Goal: Task Accomplishment & Management: Complete application form

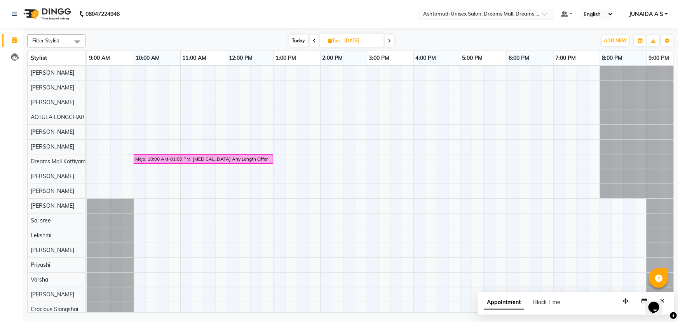
scroll to position [0, 19]
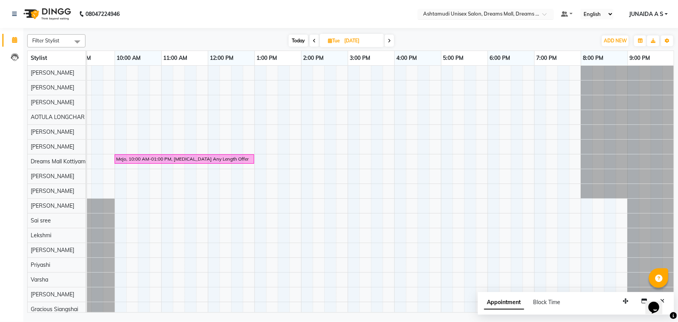
click at [545, 16] on span at bounding box center [548, 16] width 10 height 8
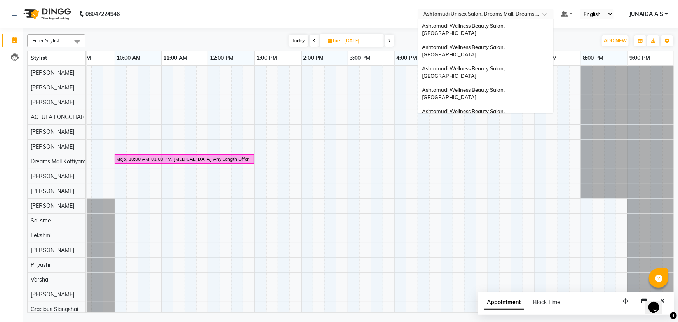
scroll to position [0, 0]
click at [506, 66] on span "Ashtamudi Wellness Beauty Salon, [GEOGRAPHIC_DATA]" at bounding box center [464, 73] width 84 height 14
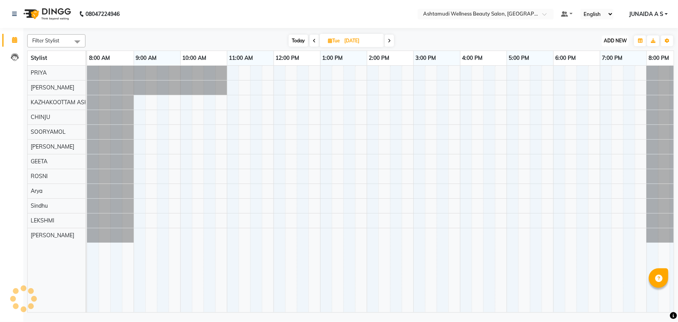
click at [622, 40] on span "ADD NEW" at bounding box center [615, 41] width 23 height 6
click at [615, 54] on button "Add Appointment" at bounding box center [597, 56] width 61 height 10
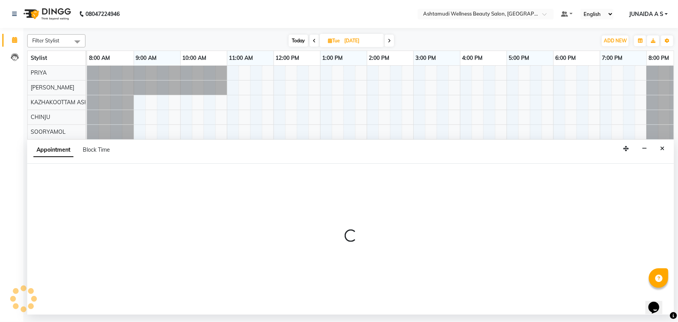
select select "tentative"
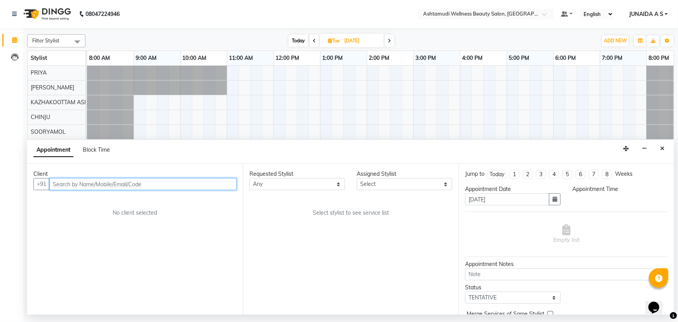
select select "540"
click at [122, 185] on input "text" at bounding box center [142, 184] width 187 height 12
paste input "9741492540"
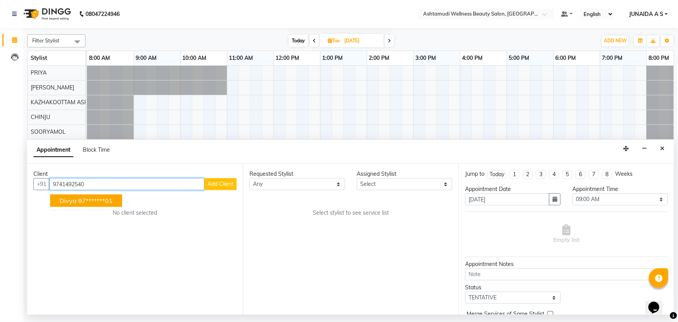
click at [72, 201] on span "divya" at bounding box center [67, 201] width 17 height 8
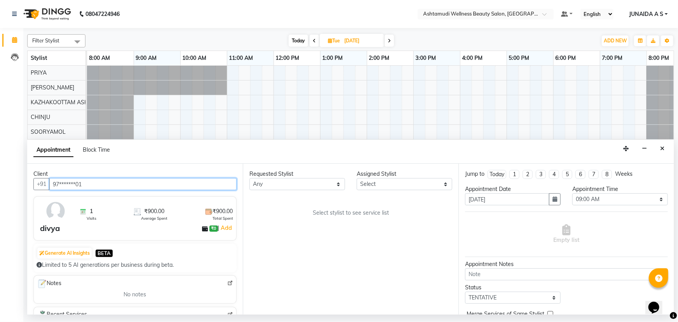
type input "97*******01"
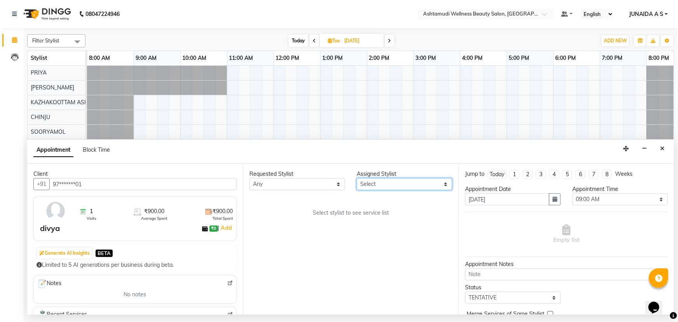
click at [398, 188] on select "Select [PERSON_NAME] ASHTAMUDI KRISHNA [PERSON_NAME] [PERSON_NAME] Gopal PRIYA …" at bounding box center [405, 184] width 96 height 12
select select "27528"
click at [357, 178] on select "Select [PERSON_NAME] ASHTAMUDI KRISHNA [PERSON_NAME] [PERSON_NAME] Gopal PRIYA …" at bounding box center [405, 184] width 96 height 12
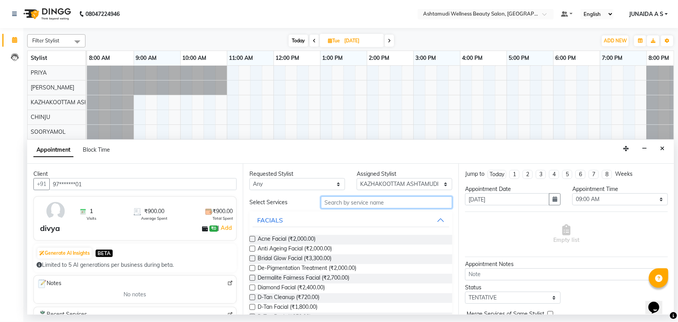
click at [370, 202] on input "text" at bounding box center [386, 202] width 131 height 12
type input "FACIAL"
click at [283, 296] on span "Fruit Facial (₹900.00)" at bounding box center [284, 298] width 52 height 10
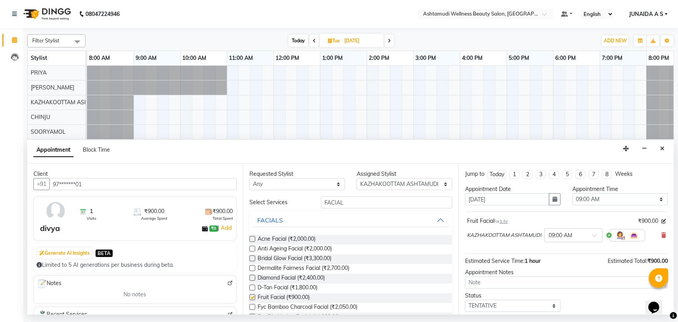
checkbox input "false"
drag, startPoint x: 356, startPoint y: 197, endPoint x: 186, endPoint y: 195, distance: 169.4
click at [186, 195] on div "Client +91 97*******01 1 Visits ₹900.00 Average Spent ₹900.00 Total Spent divya…" at bounding box center [350, 239] width 647 height 151
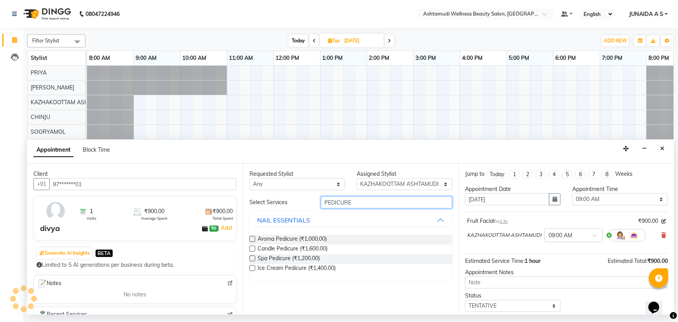
type input "PEDICURE"
click at [252, 237] on label at bounding box center [252, 239] width 6 height 6
click at [252, 237] on input "checkbox" at bounding box center [251, 239] width 5 height 5
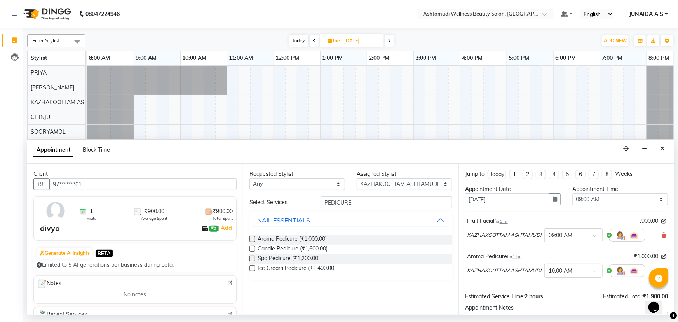
click at [251, 240] on label at bounding box center [252, 239] width 6 height 6
click at [251, 240] on input "checkbox" at bounding box center [251, 239] width 5 height 5
checkbox input "false"
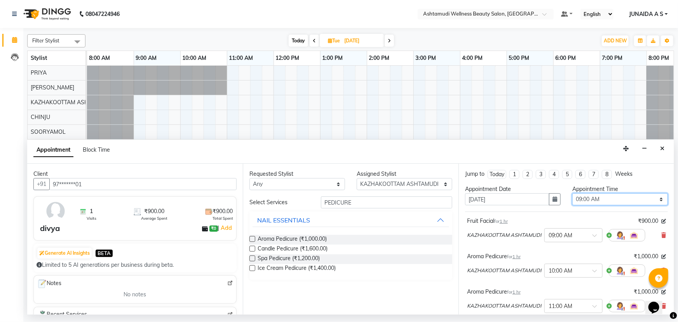
drag, startPoint x: 577, startPoint y: 195, endPoint x: 567, endPoint y: 152, distance: 44.0
click at [577, 195] on select "Select 09:00 AM 09:15 AM 09:30 AM 09:45 AM 10:00 AM 10:15 AM 10:30 AM 10:45 AM …" at bounding box center [620, 199] width 96 height 12
select select "900"
click at [572, 193] on select "Select 09:00 AM 09:15 AM 09:30 AM 09:45 AM 10:00 AM 10:15 AM 10:30 AM 10:45 AM …" at bounding box center [620, 199] width 96 height 12
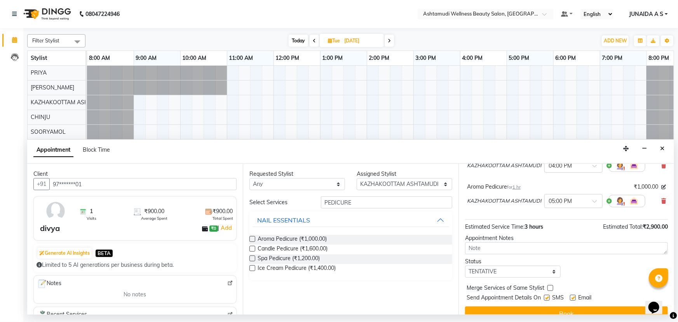
scroll to position [117, 0]
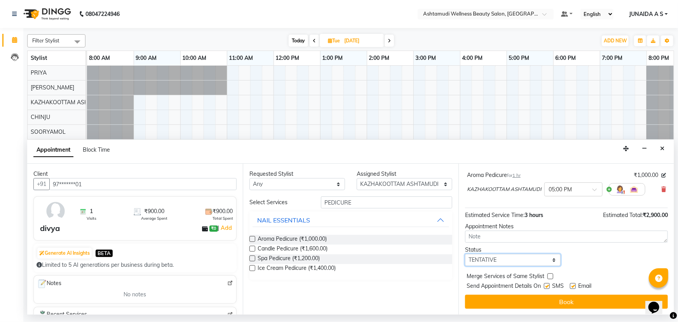
click at [518, 261] on select "Select TENTATIVE CONFIRM UPCOMING" at bounding box center [513, 260] width 96 height 12
select select "confirm booking"
click at [465, 254] on select "Select TENTATIVE CONFIRM UPCOMING" at bounding box center [513, 260] width 96 height 12
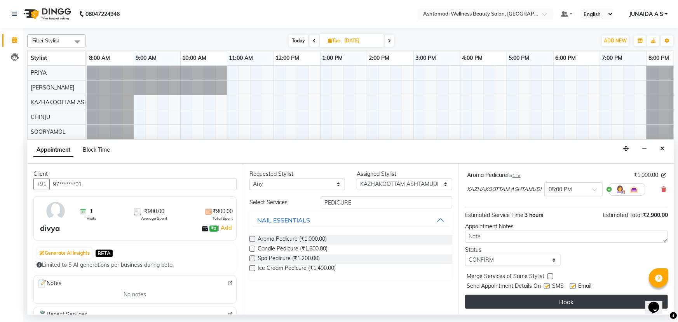
click at [514, 297] on button "Book" at bounding box center [566, 302] width 203 height 14
